Goal: Task Accomplishment & Management: Manage account settings

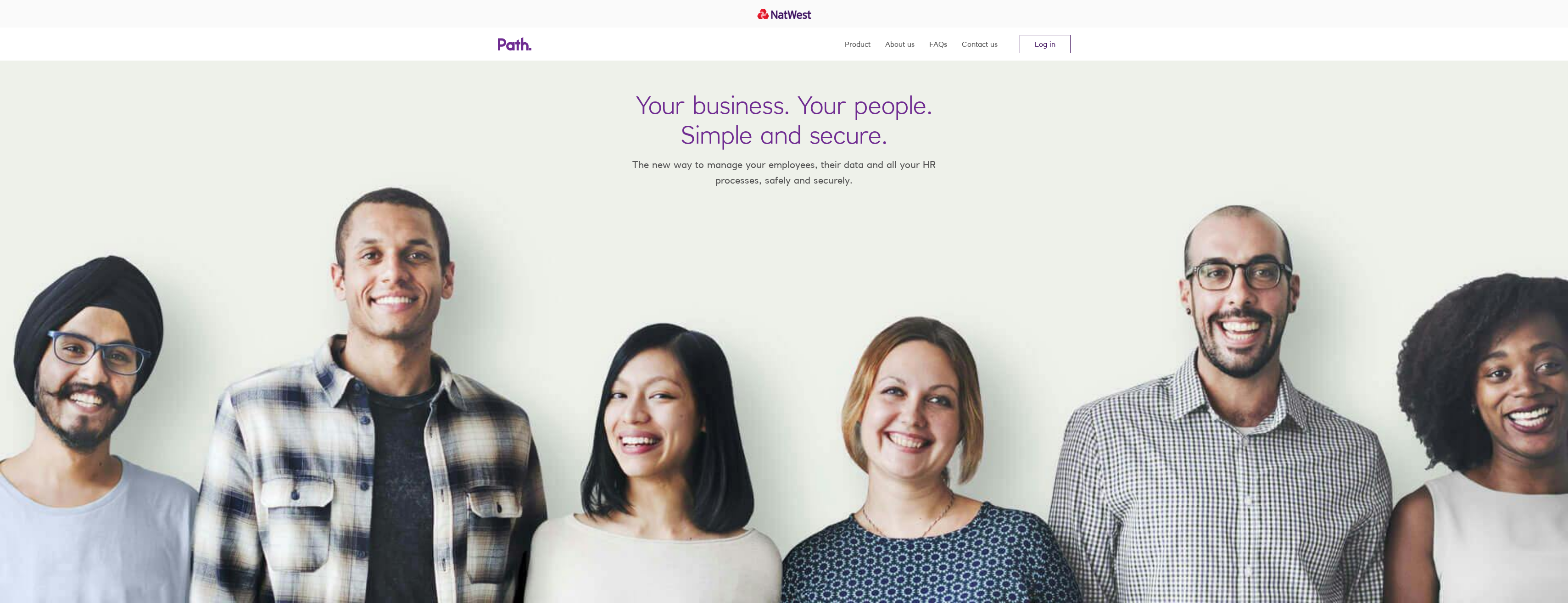
click at [1054, 43] on link "Log in" at bounding box center [1044, 45] width 51 height 19
